Goal: Navigation & Orientation: Understand site structure

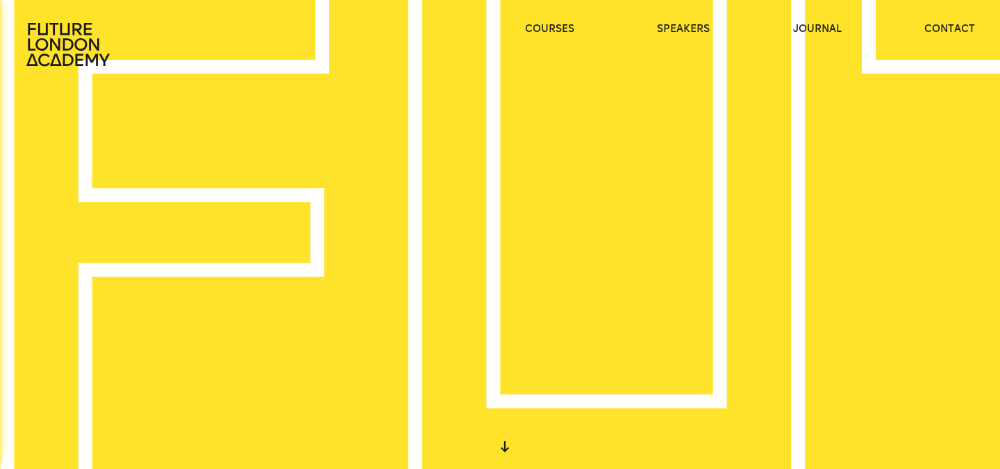
click at [505, 441] on div at bounding box center [504, 446] width 25 height 25
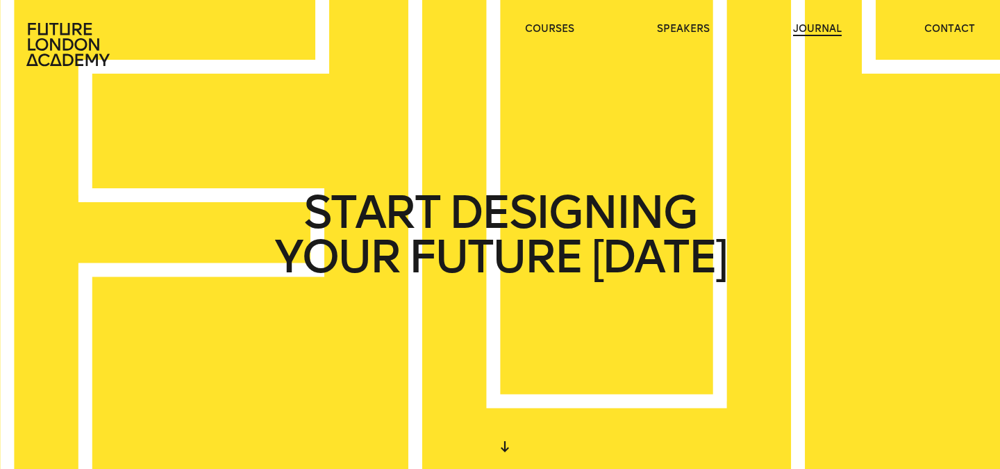
click at [817, 28] on link "journal" at bounding box center [817, 29] width 49 height 14
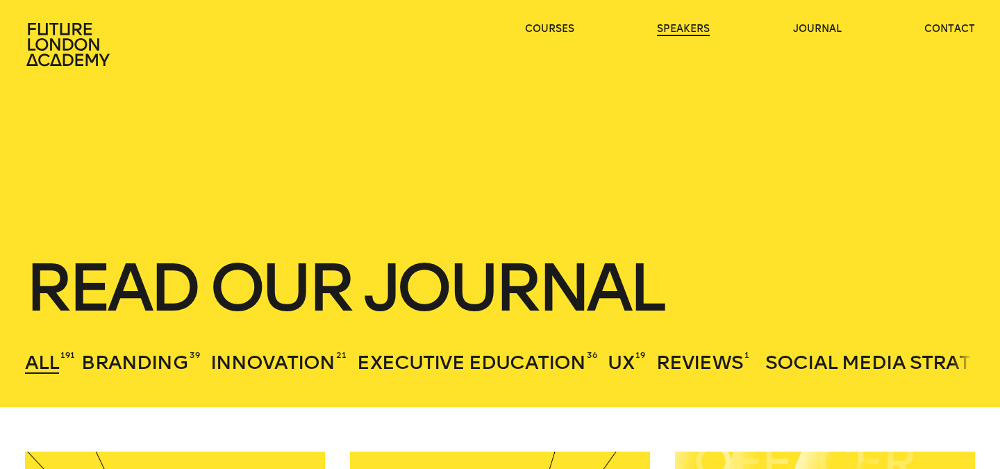
click at [681, 29] on link "speakers" at bounding box center [683, 29] width 53 height 14
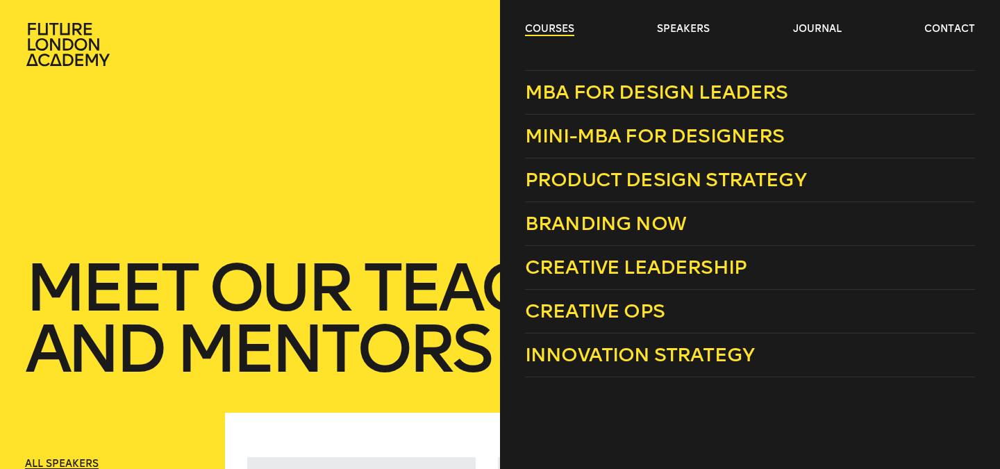
click at [566, 25] on link "courses" at bounding box center [549, 29] width 49 height 14
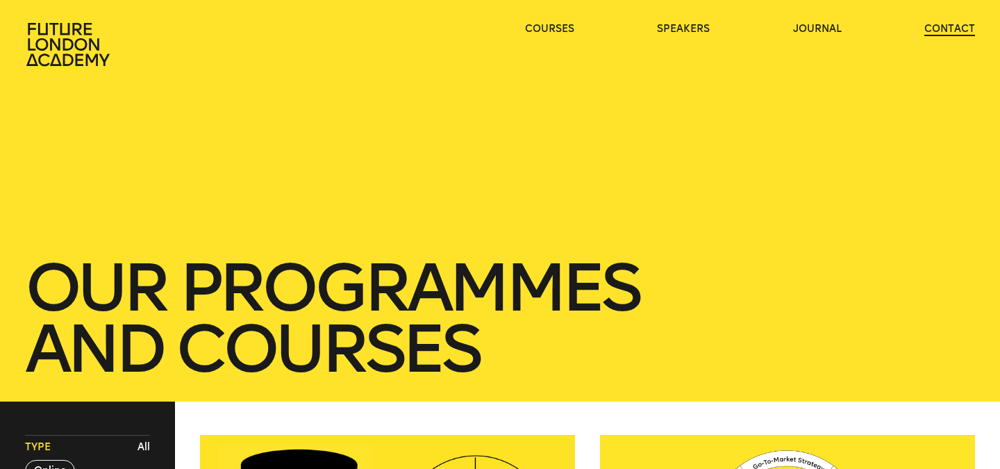
click at [947, 33] on link "contact" at bounding box center [949, 29] width 51 height 14
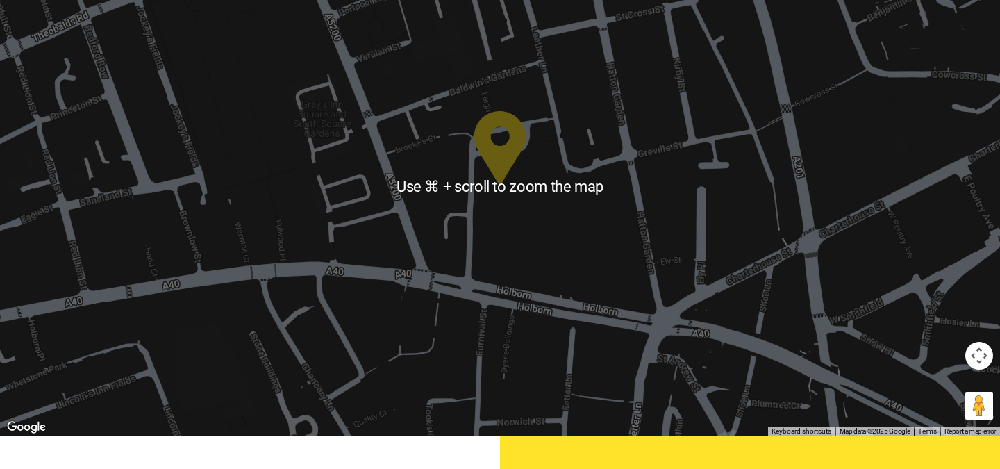
scroll to position [492, 0]
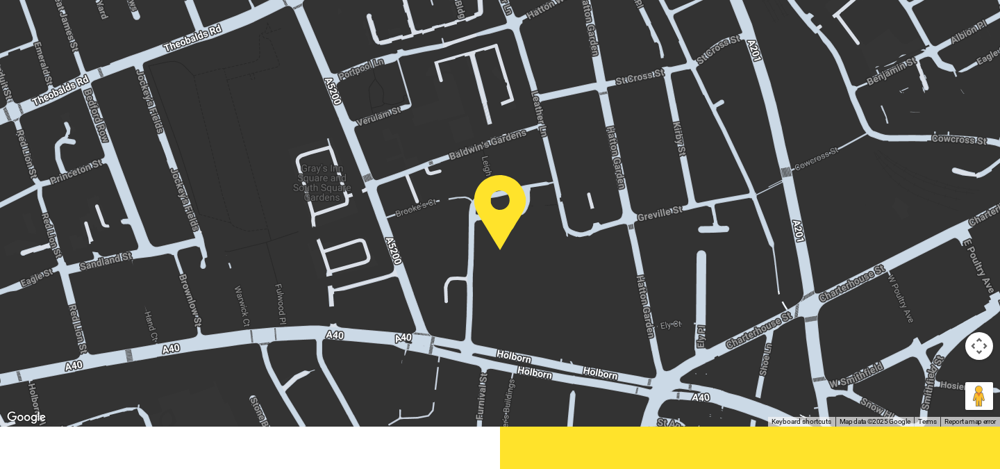
drag, startPoint x: 528, startPoint y: 148, endPoint x: 528, endPoint y: 224, distance: 75.7
click at [528, 224] on div at bounding box center [500, 176] width 1000 height 500
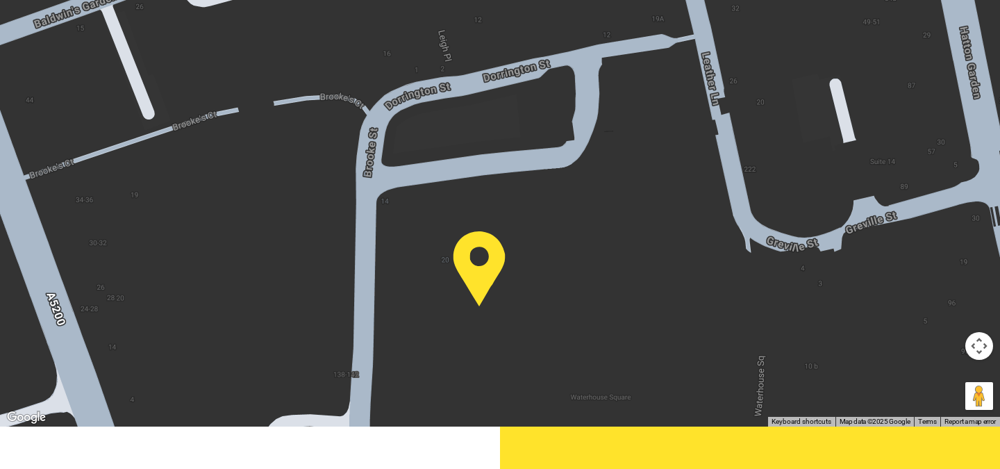
drag, startPoint x: 501, startPoint y: 275, endPoint x: 502, endPoint y: 217, distance: 57.6
click at [502, 251] on img at bounding box center [479, 268] width 53 height 75
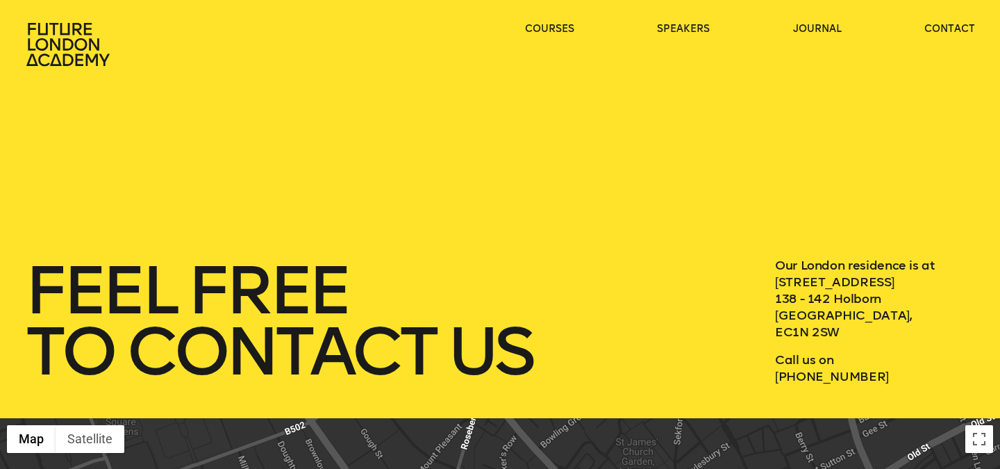
scroll to position [1, 0]
